Goal: Task Accomplishment & Management: Use online tool/utility

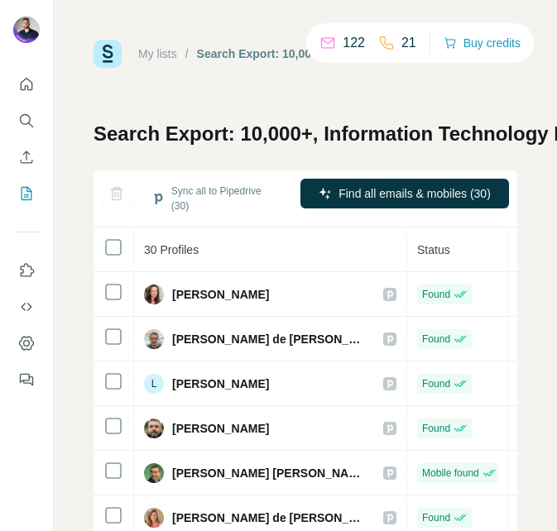
click at [156, 16] on div "My lists / Search Export: 10,000+, Information Technology Manager, Information …" at bounding box center [305, 265] width 503 height 531
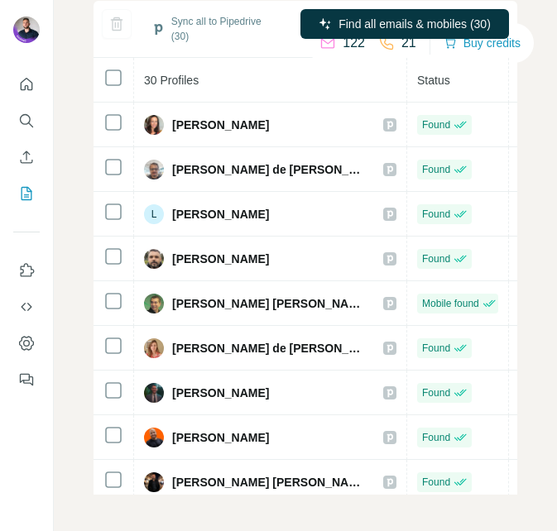
scroll to position [166, 0]
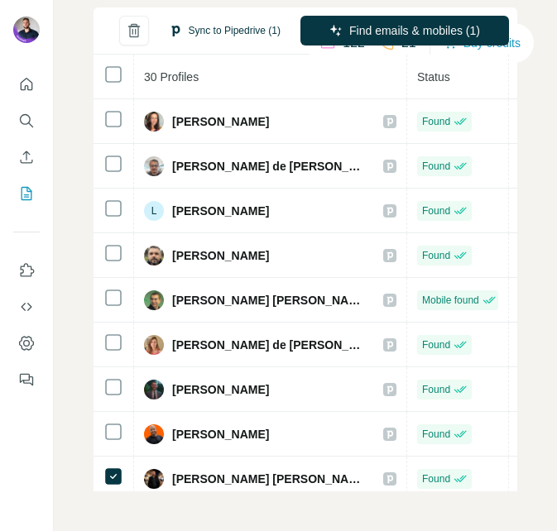
click at [199, 28] on button "Sync to Pipedrive (1)" at bounding box center [224, 30] width 135 height 25
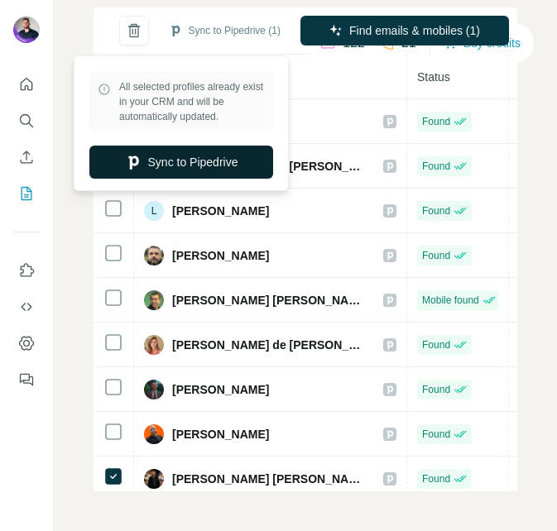
click at [199, 152] on button "Sync to Pipedrive" at bounding box center [181, 162] width 184 height 33
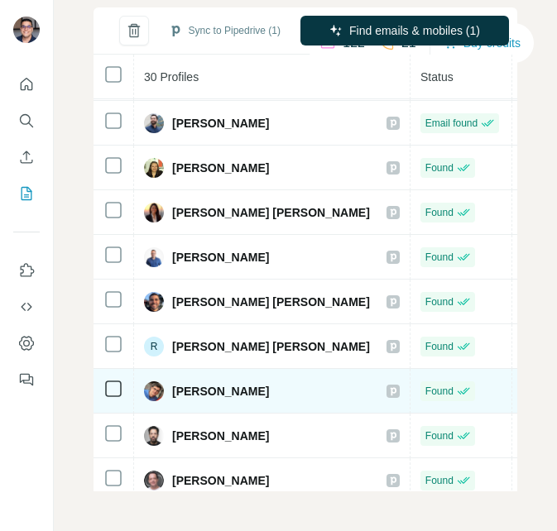
scroll to position [344, 0]
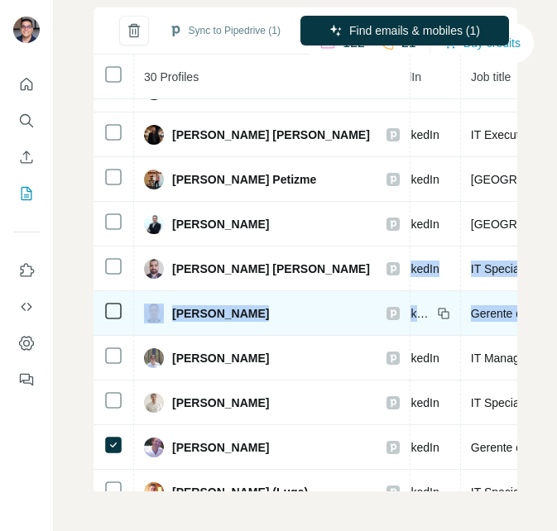
drag, startPoint x: 492, startPoint y: 273, endPoint x: 495, endPoint y: 301, distance: 28.3
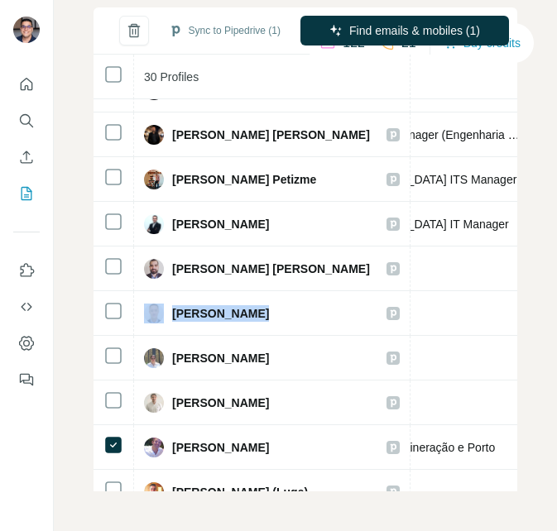
drag, startPoint x: 495, startPoint y: 301, endPoint x: 511, endPoint y: 334, distance: 35.9
click at [512, 334] on div "My lists / Search Export: 10,000+, Information Technology Manager, Information …" at bounding box center [305, 265] width 503 height 531
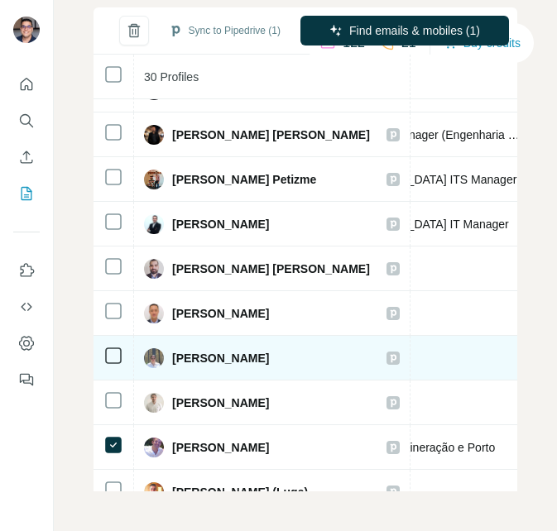
drag, startPoint x: 328, startPoint y: 355, endPoint x: 246, endPoint y: 362, distance: 82.2
click at [246, 362] on div "[PERSON_NAME]" at bounding box center [272, 359] width 256 height 20
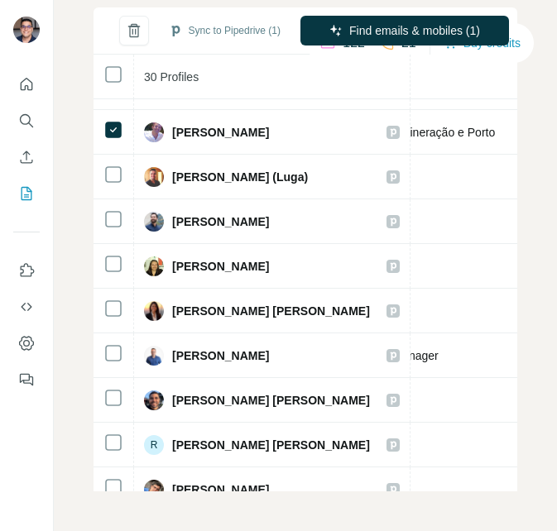
scroll to position [666, 290]
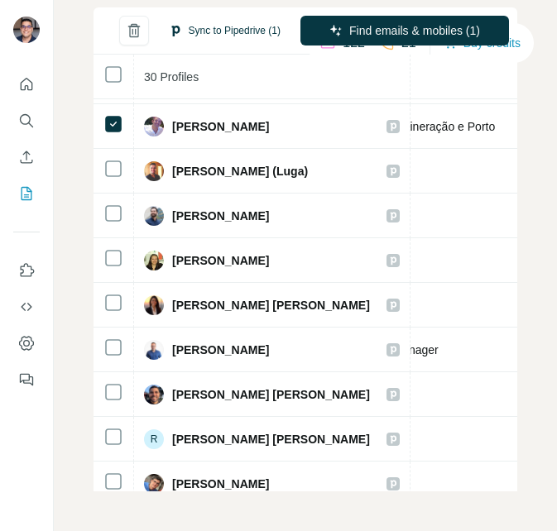
click at [204, 34] on button "Sync to Pipedrive (1)" at bounding box center [224, 30] width 135 height 25
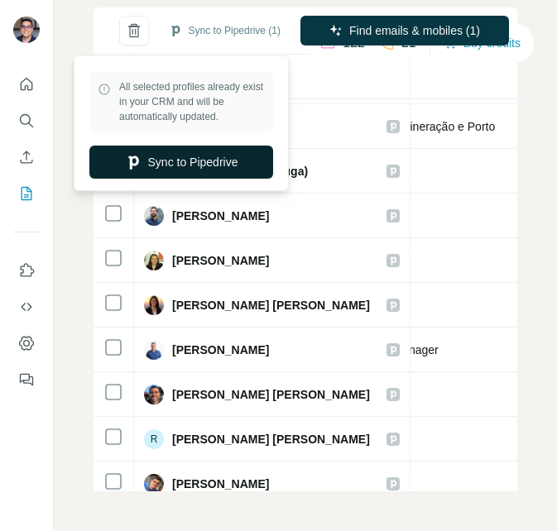
click at [181, 161] on button "Sync to Pipedrive" at bounding box center [181, 162] width 184 height 33
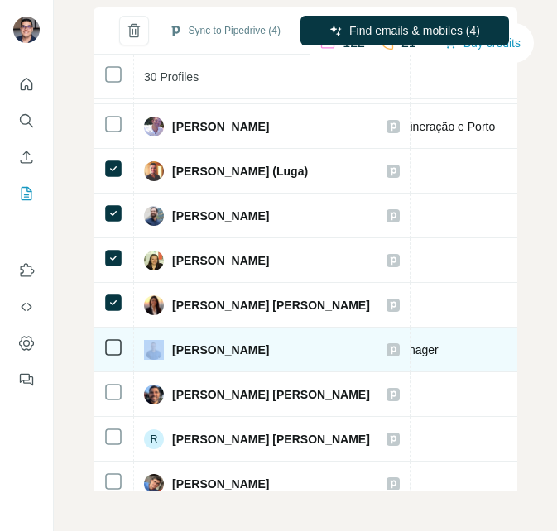
click at [117, 364] on td at bounding box center [114, 350] width 41 height 45
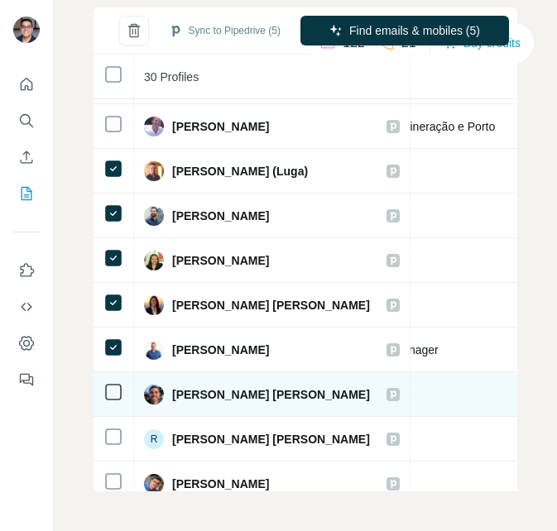
click at [115, 387] on td at bounding box center [114, 395] width 41 height 45
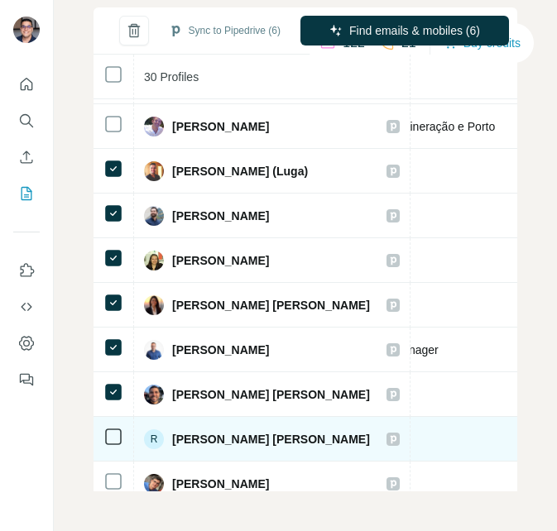
click at [115, 447] on icon at bounding box center [113, 437] width 20 height 20
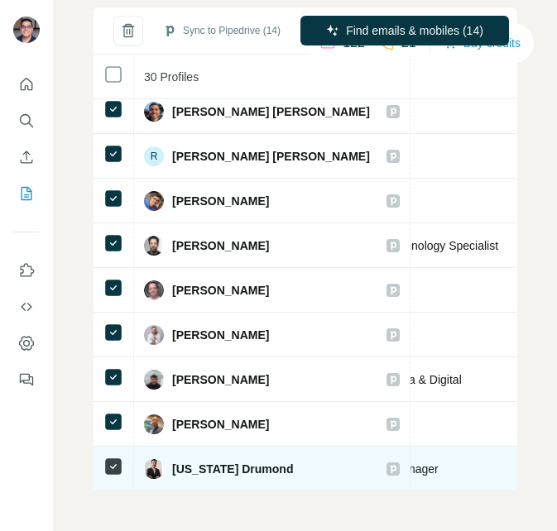
scroll to position [185, 0]
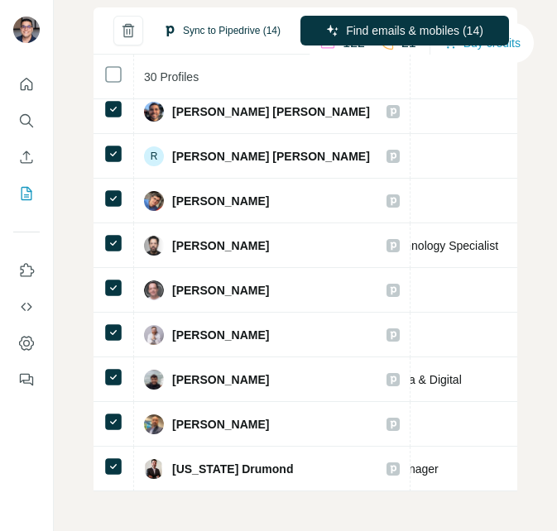
click at [194, 18] on button "Sync to Pipedrive (14)" at bounding box center [221, 30] width 141 height 25
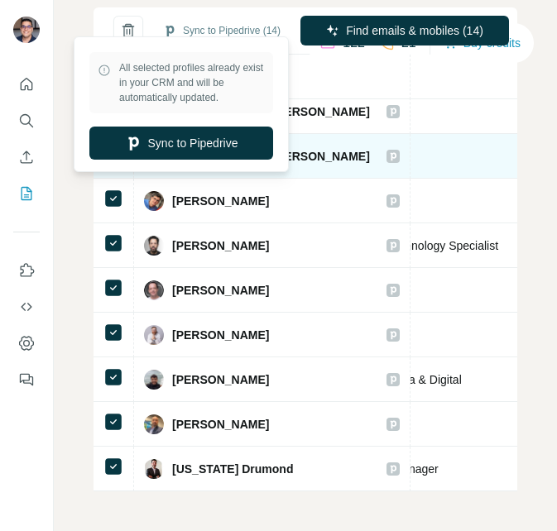
click at [207, 133] on button "Sync to Pipedrive" at bounding box center [181, 143] width 184 height 33
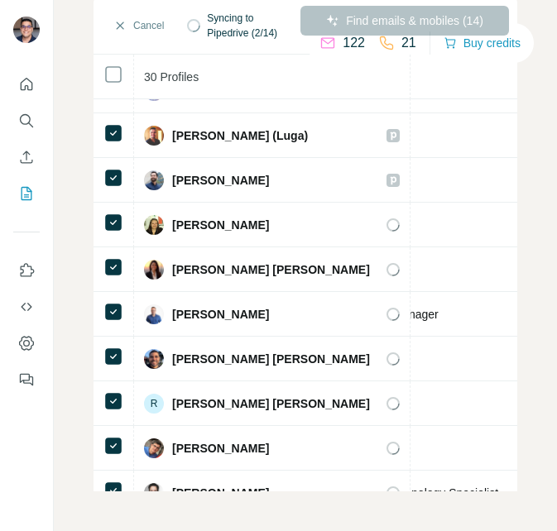
scroll to position [715, 290]
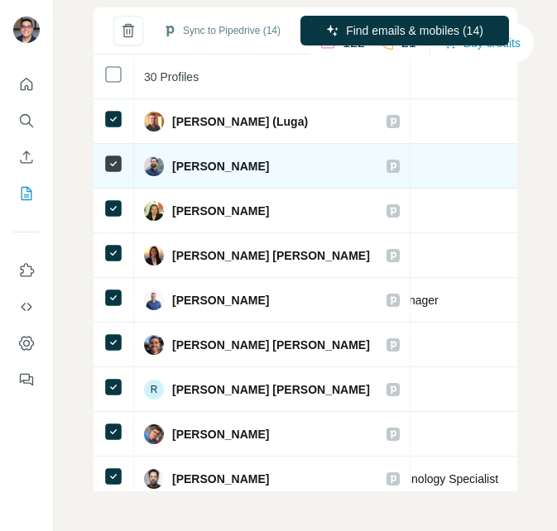
click at [122, 155] on icon at bounding box center [113, 164] width 20 height 20
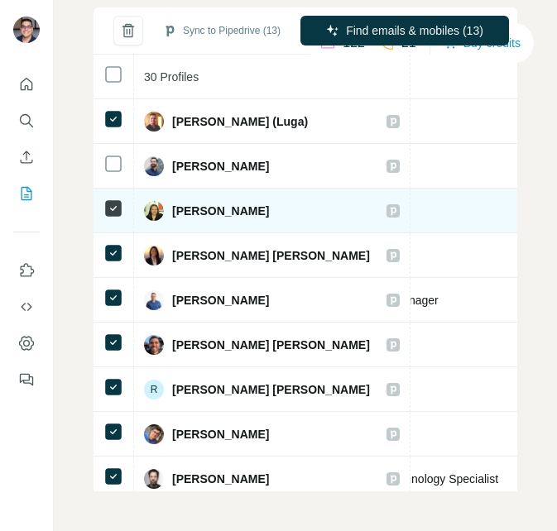
click at [109, 204] on icon at bounding box center [113, 209] width 20 height 20
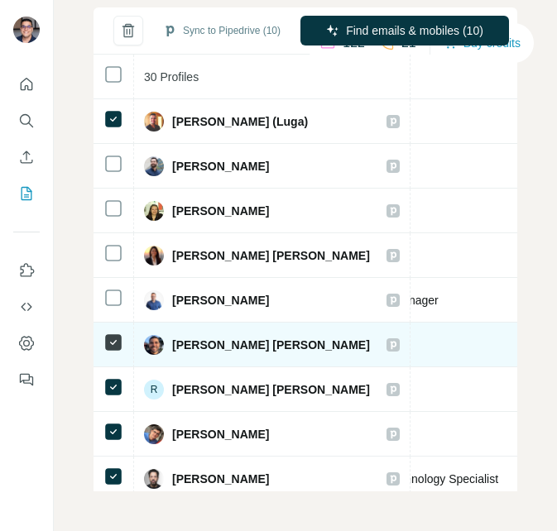
click at [103, 333] on icon at bounding box center [113, 343] width 20 height 20
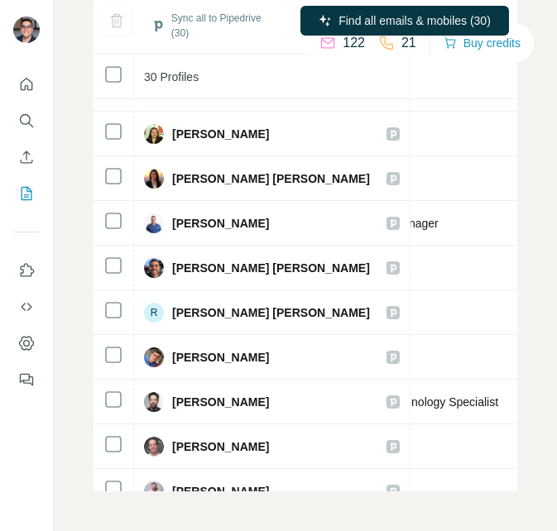
scroll to position [801, 290]
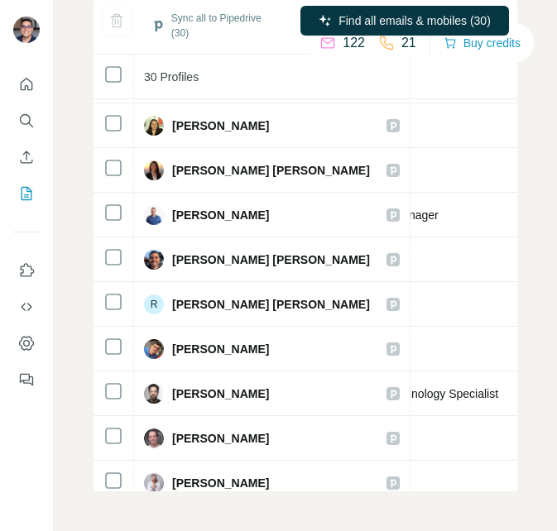
drag, startPoint x: 506, startPoint y: 325, endPoint x: 509, endPoint y: 349, distance: 25.1
click at [509, 349] on div "My lists / Search Export: 10,000+, Information Technology Manager, Information …" at bounding box center [305, 265] width 503 height 531
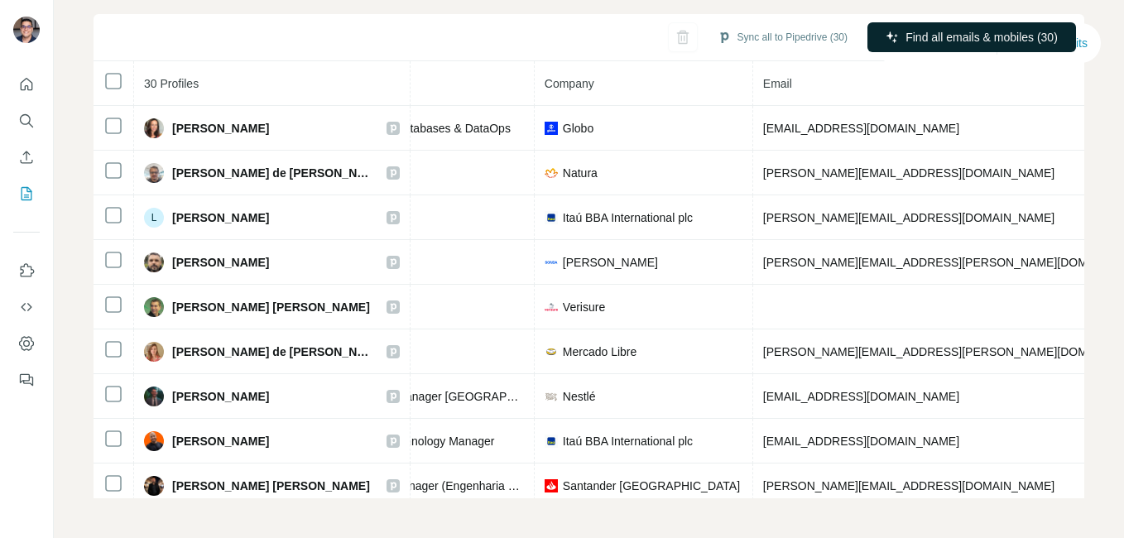
scroll to position [156, 0]
